Goal: Obtain resource: Download file/media

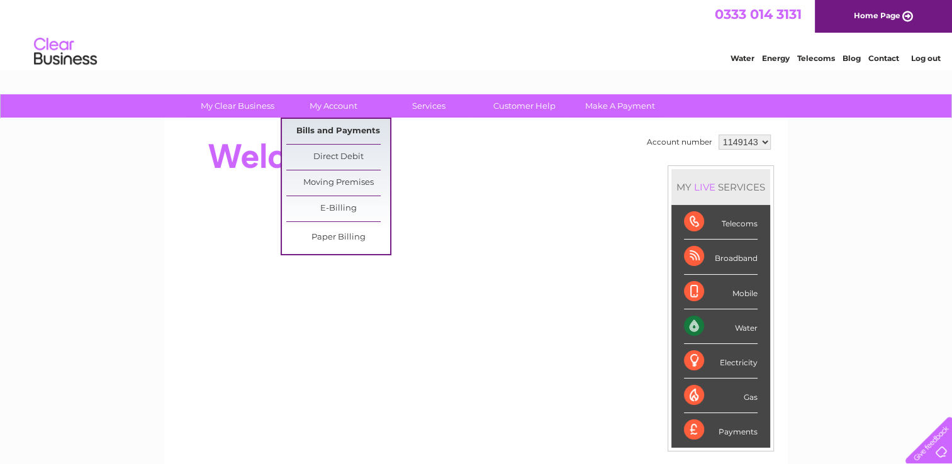
click at [333, 133] on link "Bills and Payments" at bounding box center [338, 131] width 104 height 25
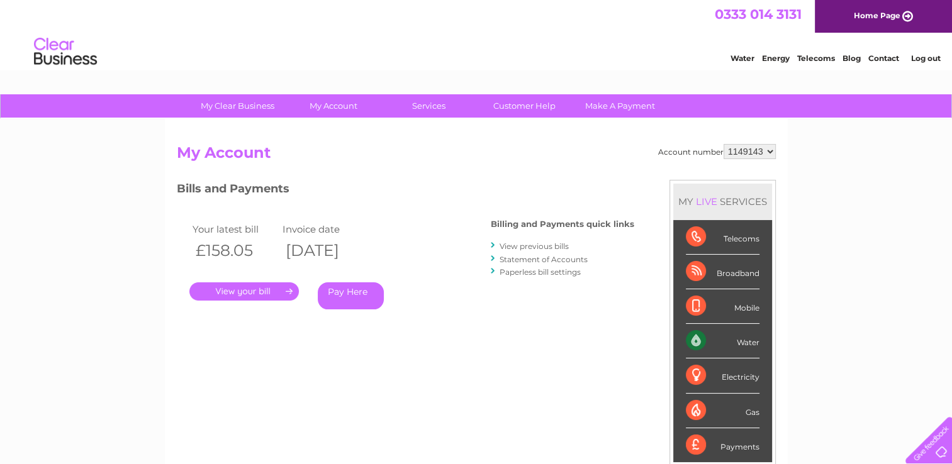
click at [547, 243] on link "View previous bills" at bounding box center [533, 246] width 69 height 9
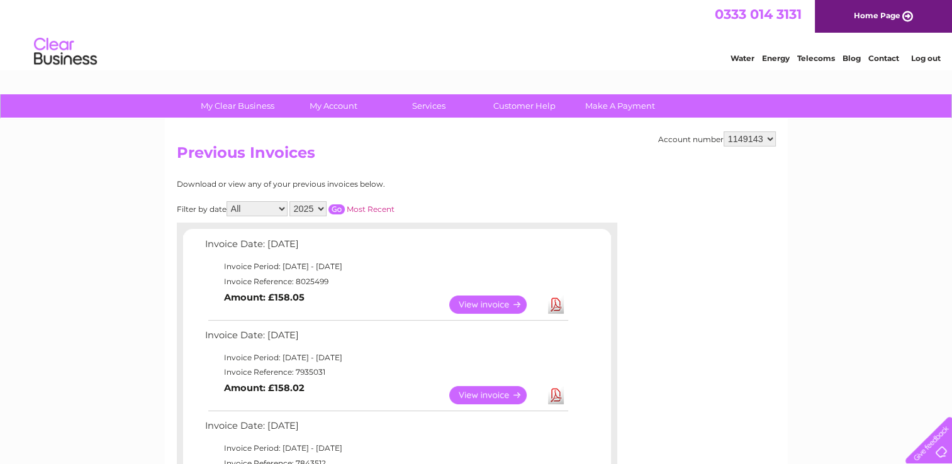
click at [480, 396] on link "View" at bounding box center [495, 395] width 92 height 18
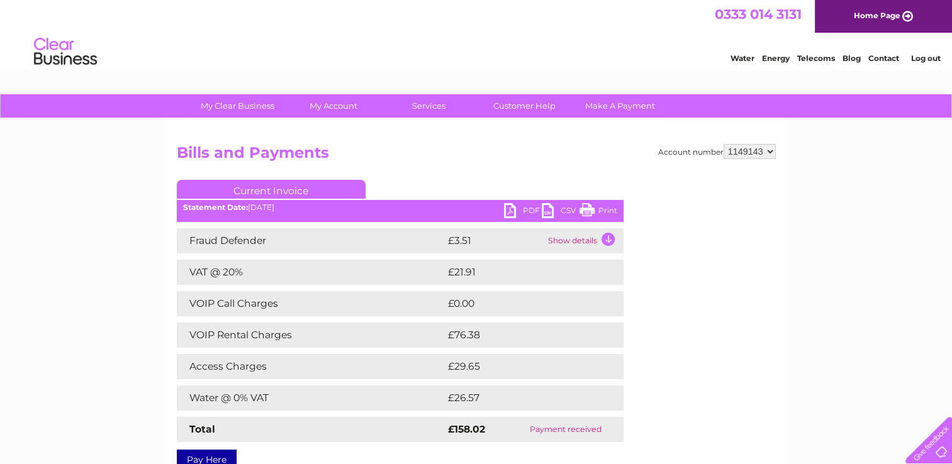
click at [528, 209] on link "PDF" at bounding box center [523, 212] width 38 height 18
